Goal: Find specific page/section: Find specific page/section

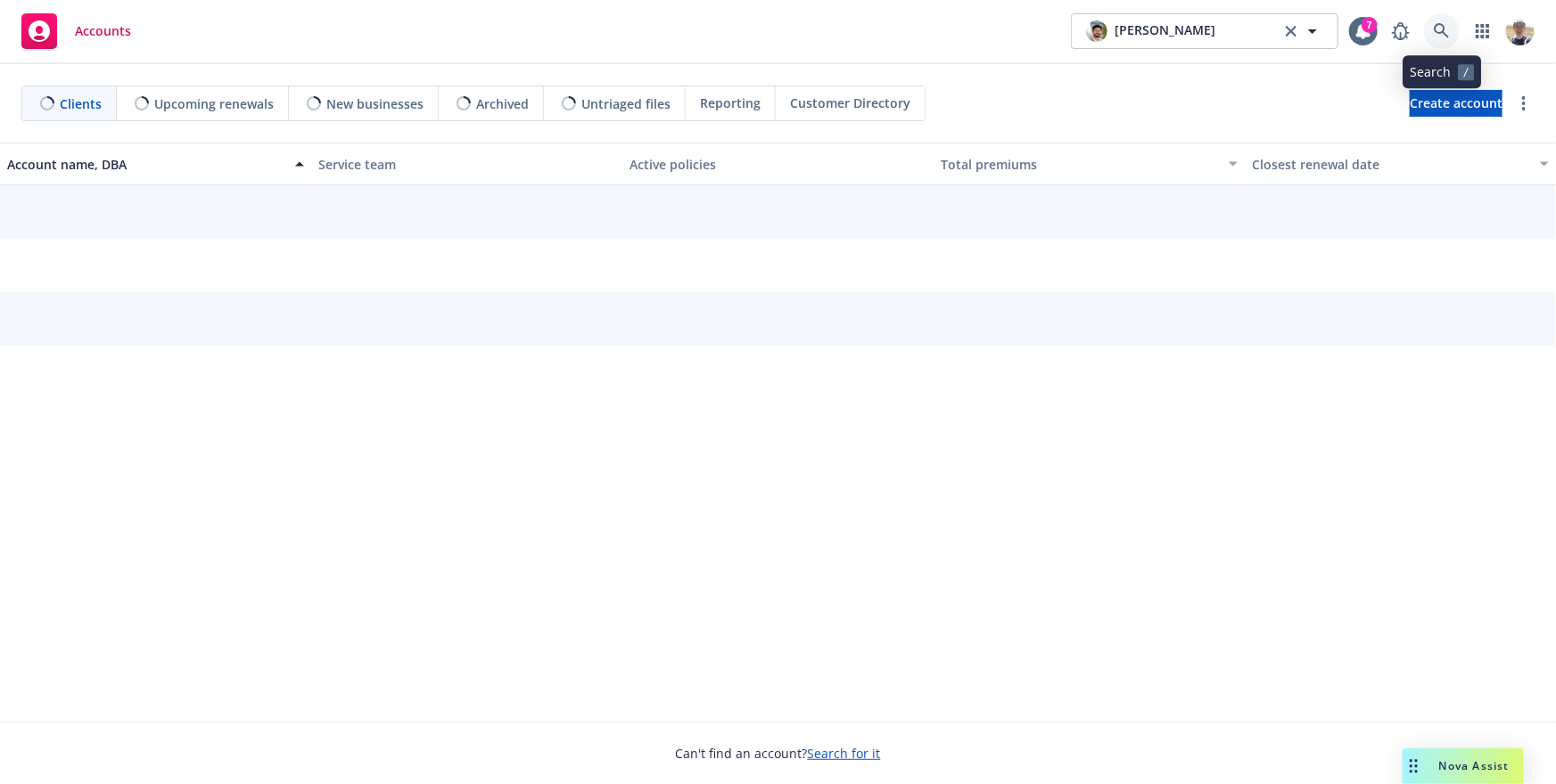
click at [1439, 30] on icon at bounding box center [1442, 31] width 16 height 16
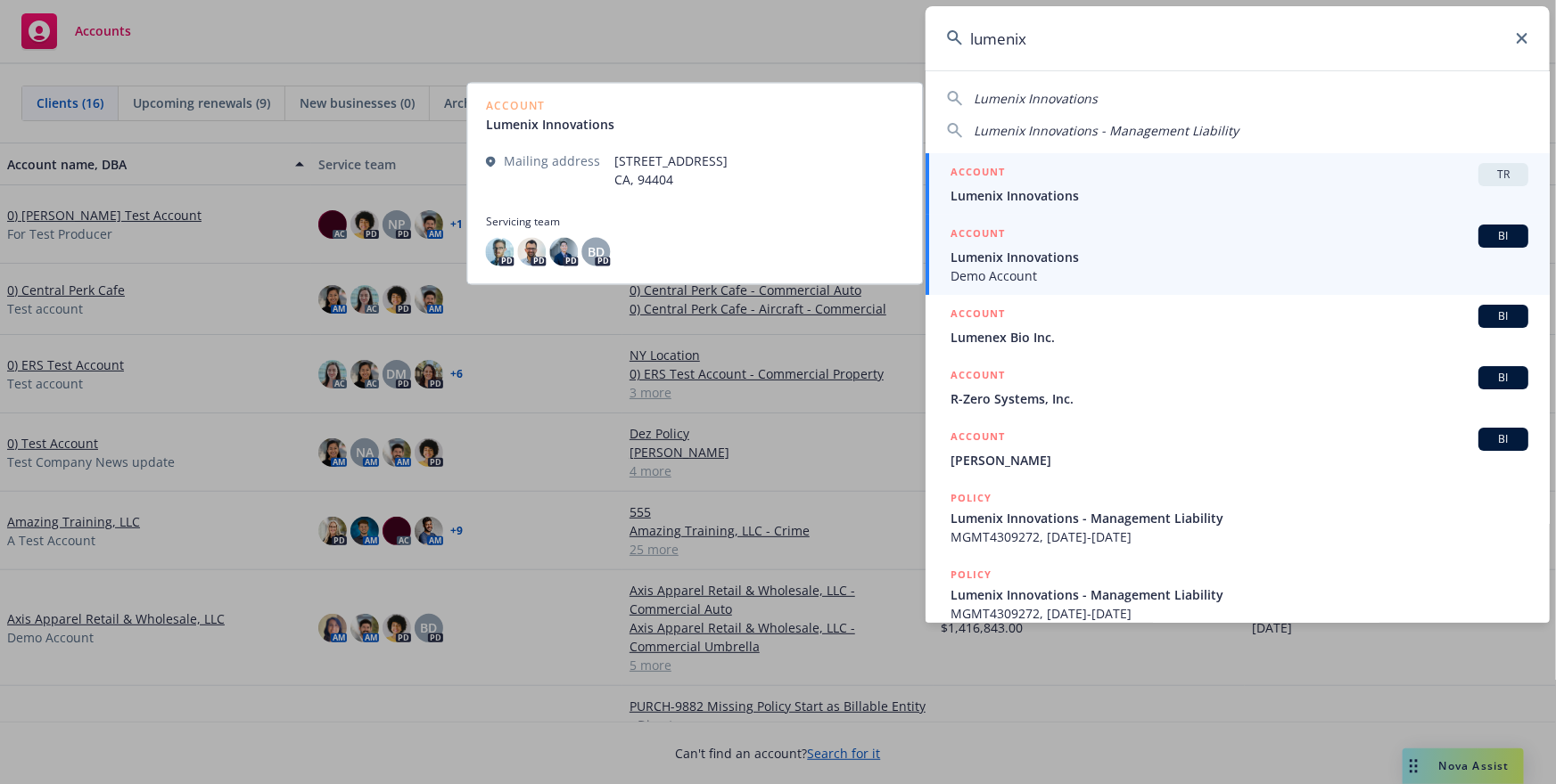
type input "lumenix"
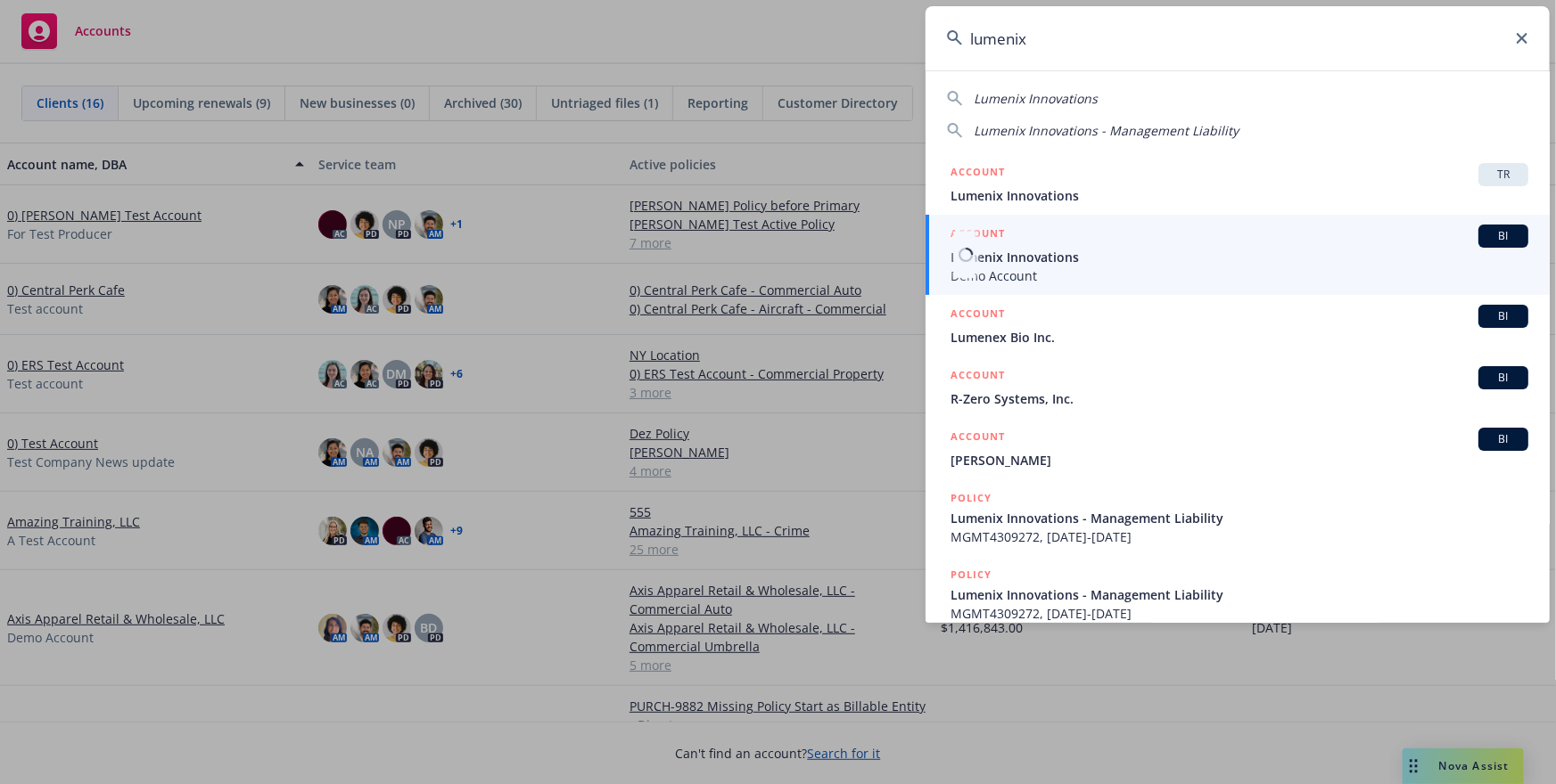
click at [1179, 237] on div "ACCOUNT BI" at bounding box center [1239, 236] width 578 height 23
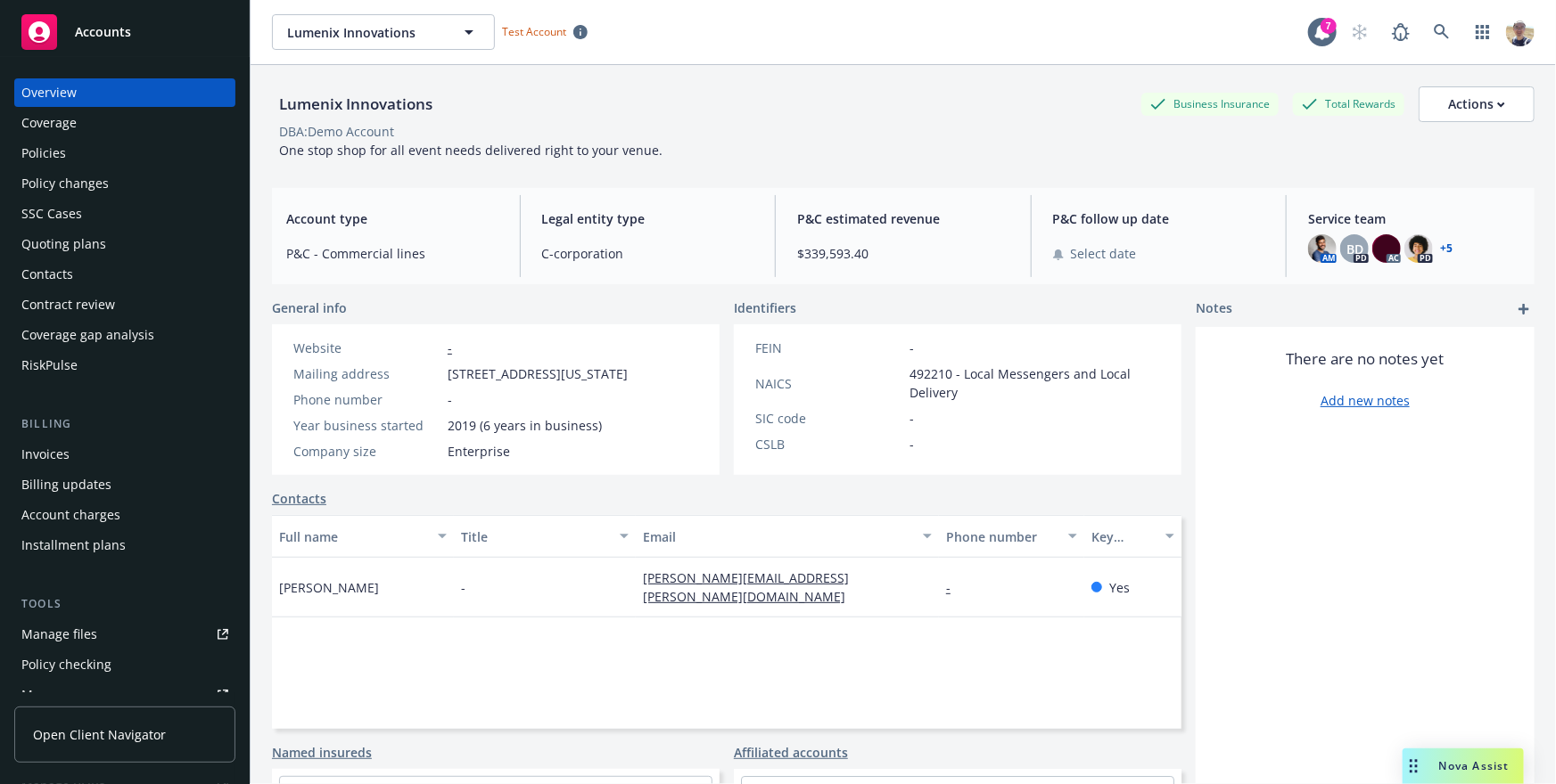
click at [161, 735] on link "Open Client Navigator" at bounding box center [125, 735] width 221 height 56
